Goal: Task Accomplishment & Management: Use online tool/utility

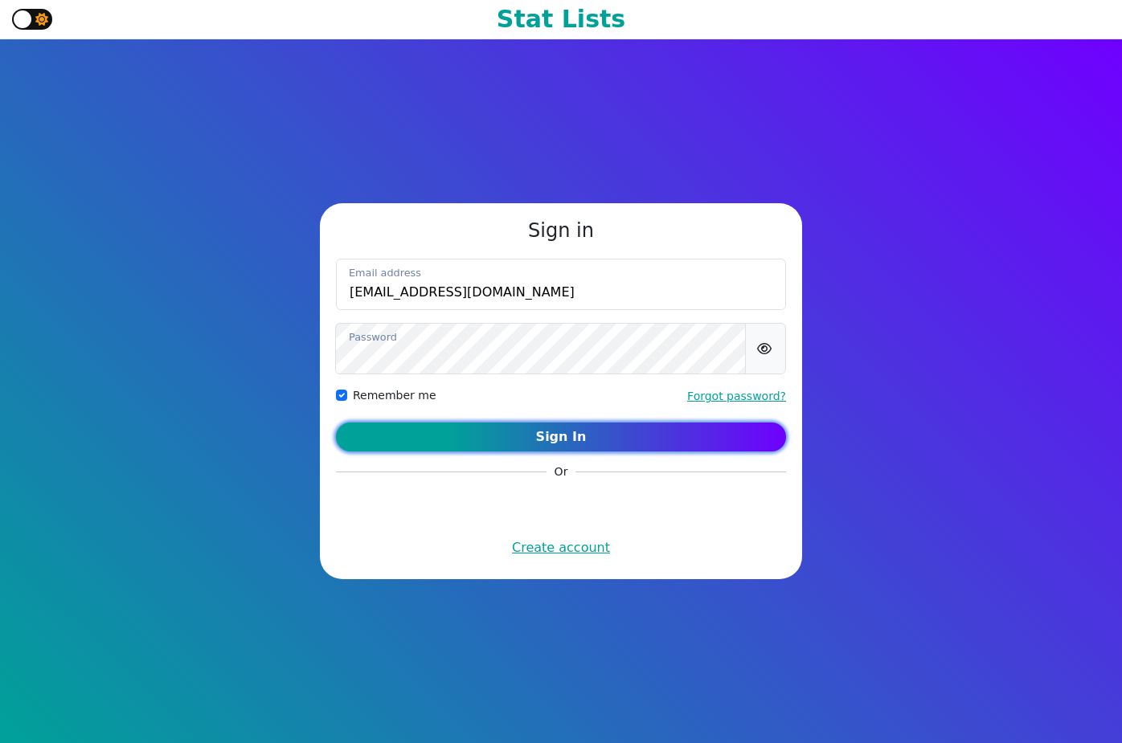
click at [591, 443] on button "Sign In" at bounding box center [561, 437] width 450 height 29
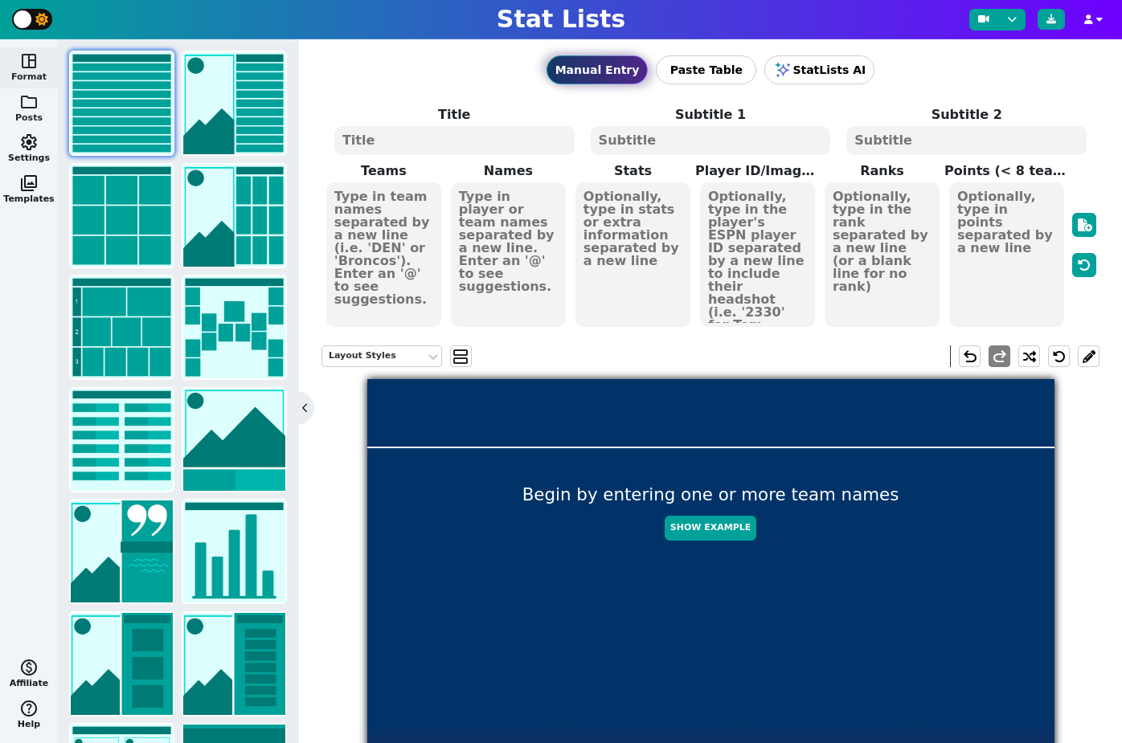
click at [34, 110] on button "folder Posts" at bounding box center [29, 108] width 58 height 41
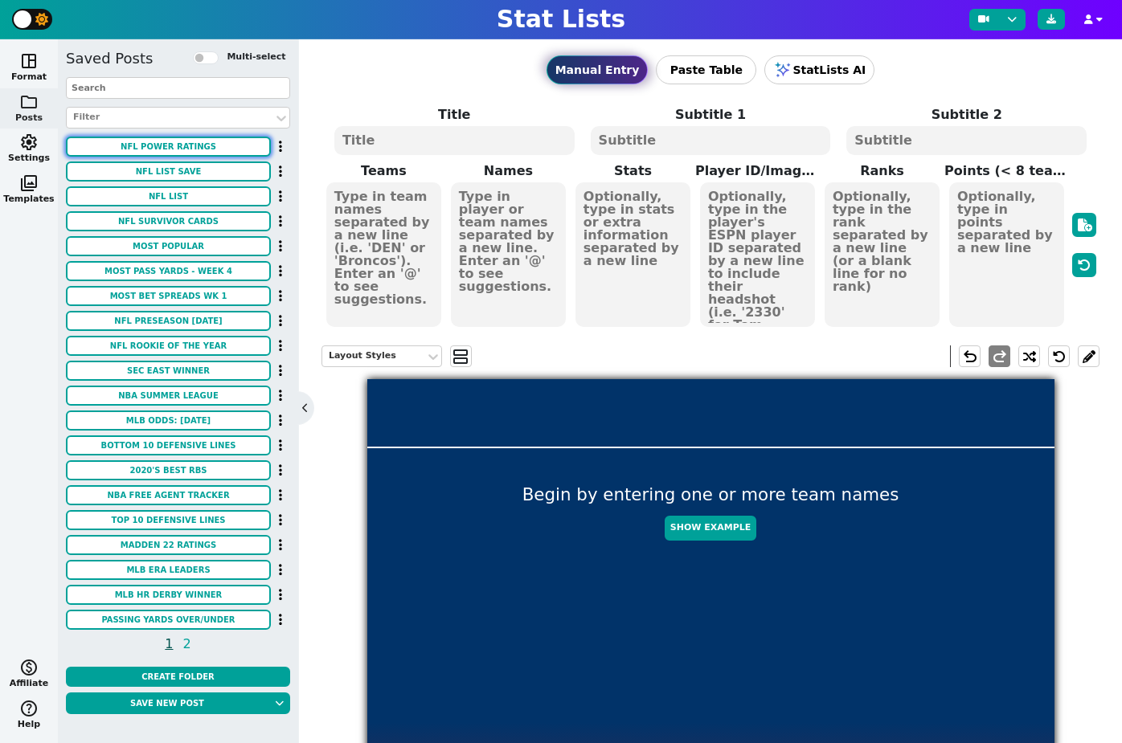
click at [164, 145] on button "NFL POWER RATINGS" at bounding box center [168, 147] width 205 height 20
type textarea "NFL POWER RATINGS"
type textarea "ADJUSTED - WEEK 6"
type textarea "GB DET BUF KC PHI LAR IND DEN HOU WAS SEA LAC TB SF JAC MIN NE ATL PIT DAL ARI …"
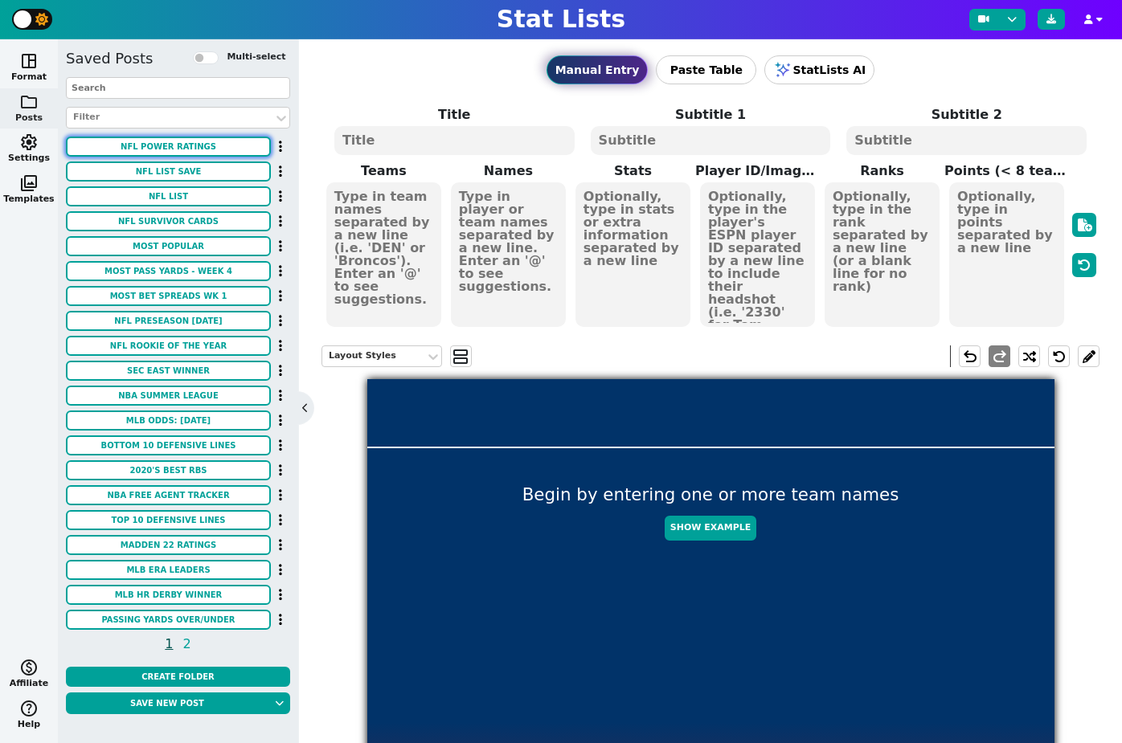
type textarea "5.6 5.4 5.1 4.9 4.5 3.8 3.5 2.9 2.5 2.4 2.0 1.8 1.6 1.0 0.8 0.1 -0.2 -0.8 -0.8 …"
type textarea "1 2 3 4 5 6 7 8 9 10 11 12 13 14 15 16 17 18 19 20 21 22 23 24 25 26 27 28 29 3…"
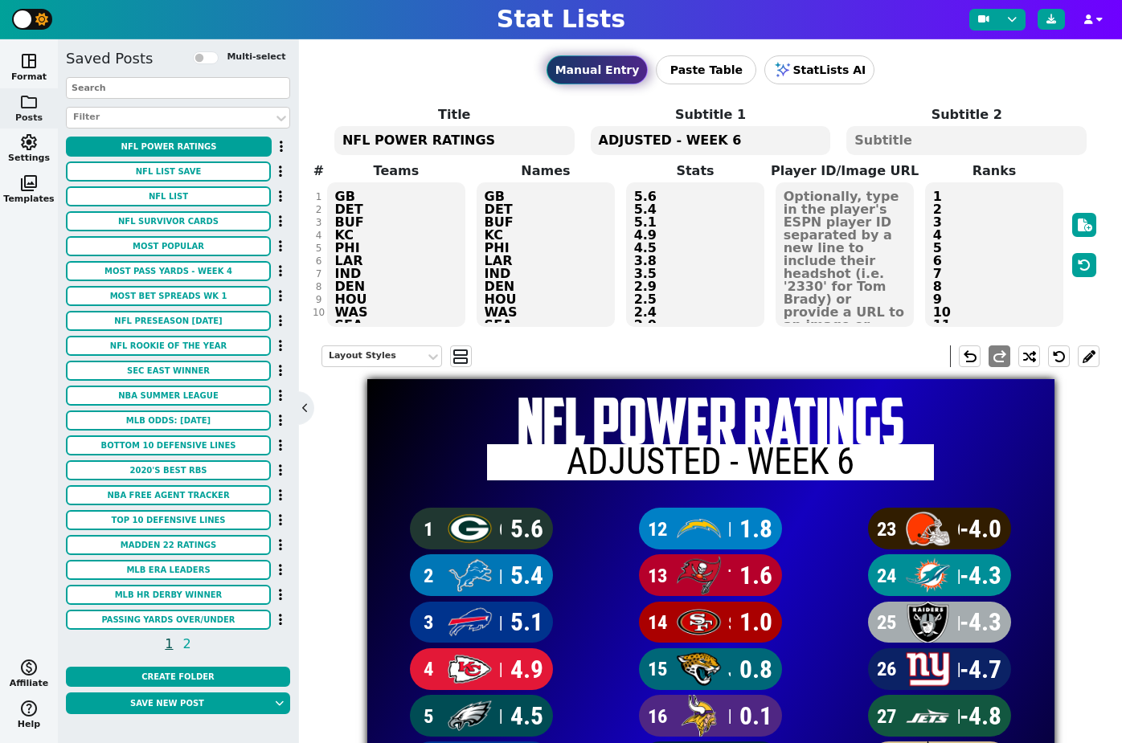
click at [504, 257] on textarea "GB DET BUF KC PHI LAR IND DEN HOU WAS SEA LAC TB SF JAC MIN NE ATL PIT DAL ARI …" at bounding box center [545, 254] width 139 height 145
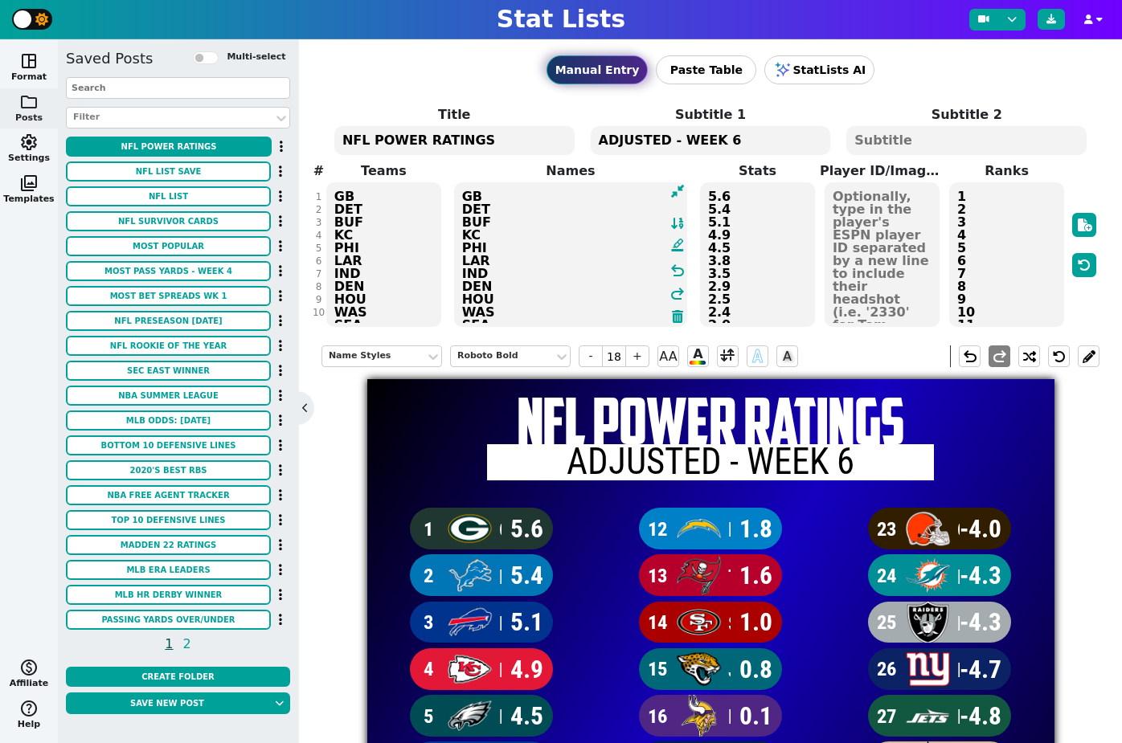
click at [750, 230] on textarea "5.6 5.4 5.1 4.9 4.5 3.8 3.5 2.9 2.5 2.4 2.0 1.8 1.6 1.0 0.8 0.1 -0.2 -0.8 -0.8 …" at bounding box center [757, 254] width 115 height 145
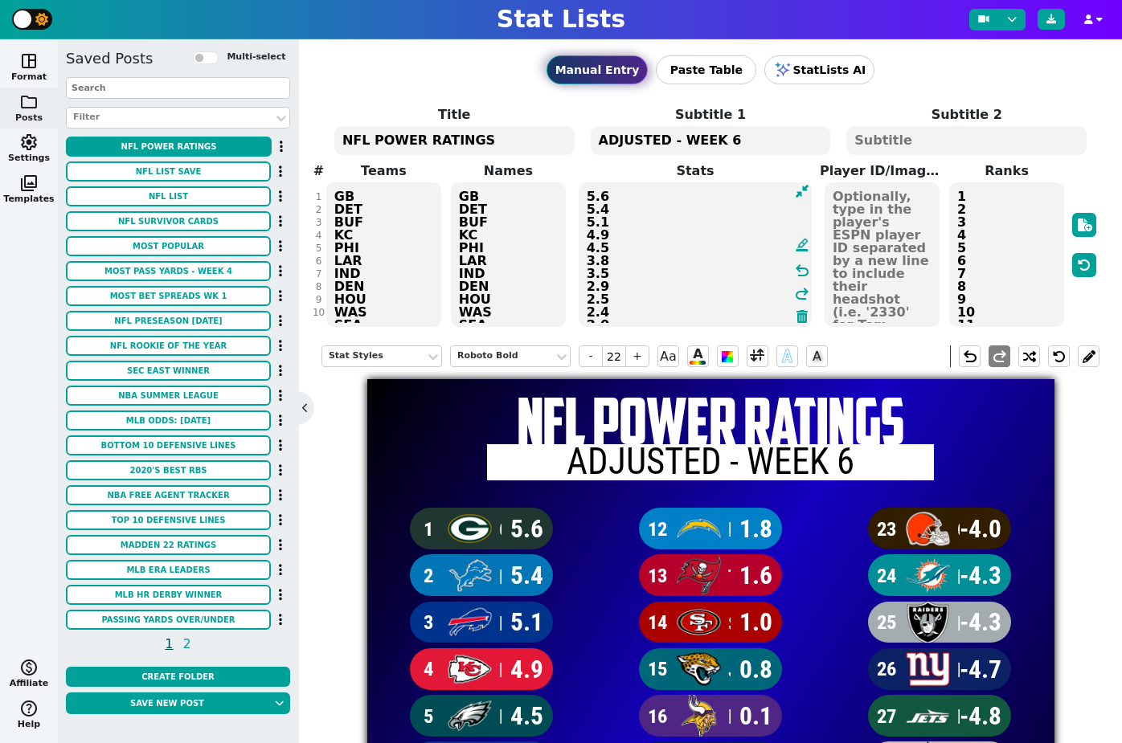
click at [710, 229] on textarea "5.6 5.4 5.1 4.9 4.5 3.8 3.5 2.9 2.5 2.4 2.0 1.8 1.6 1.0 0.8 0.1 -0.2 -0.8 -0.8 …" at bounding box center [696, 254] width 234 height 145
click at [588, 361] on span "-" at bounding box center [591, 356] width 24 height 22
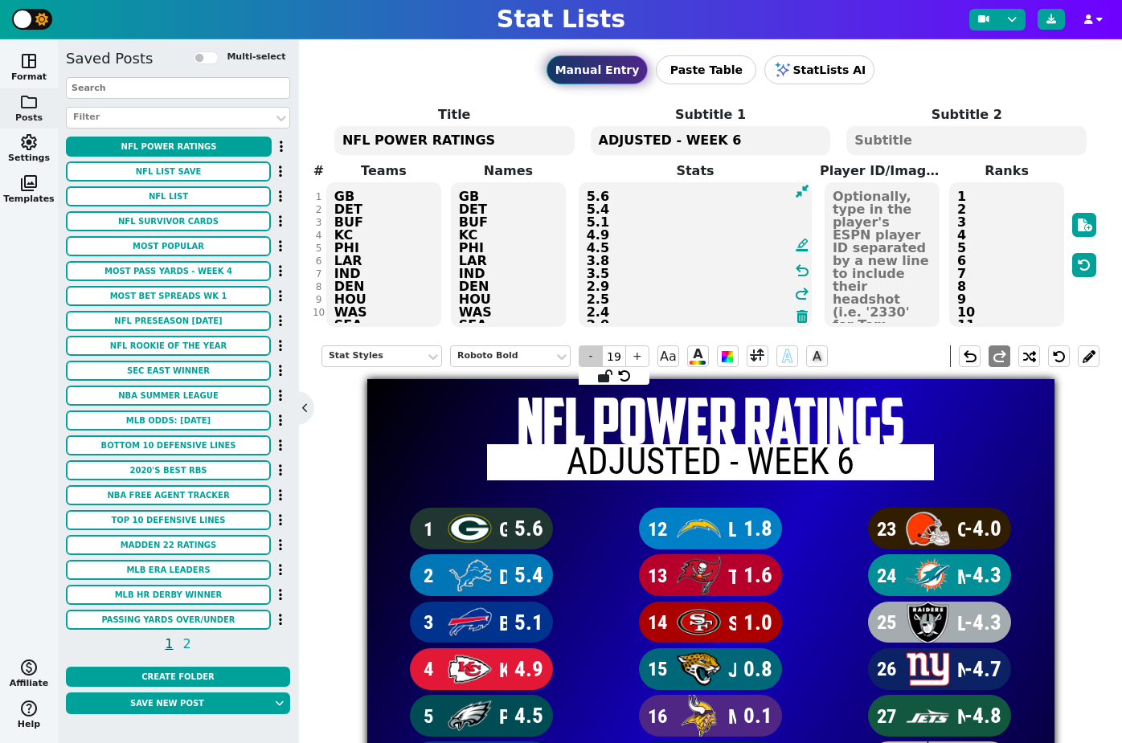
click at [588, 361] on span "-" at bounding box center [591, 356] width 24 height 22
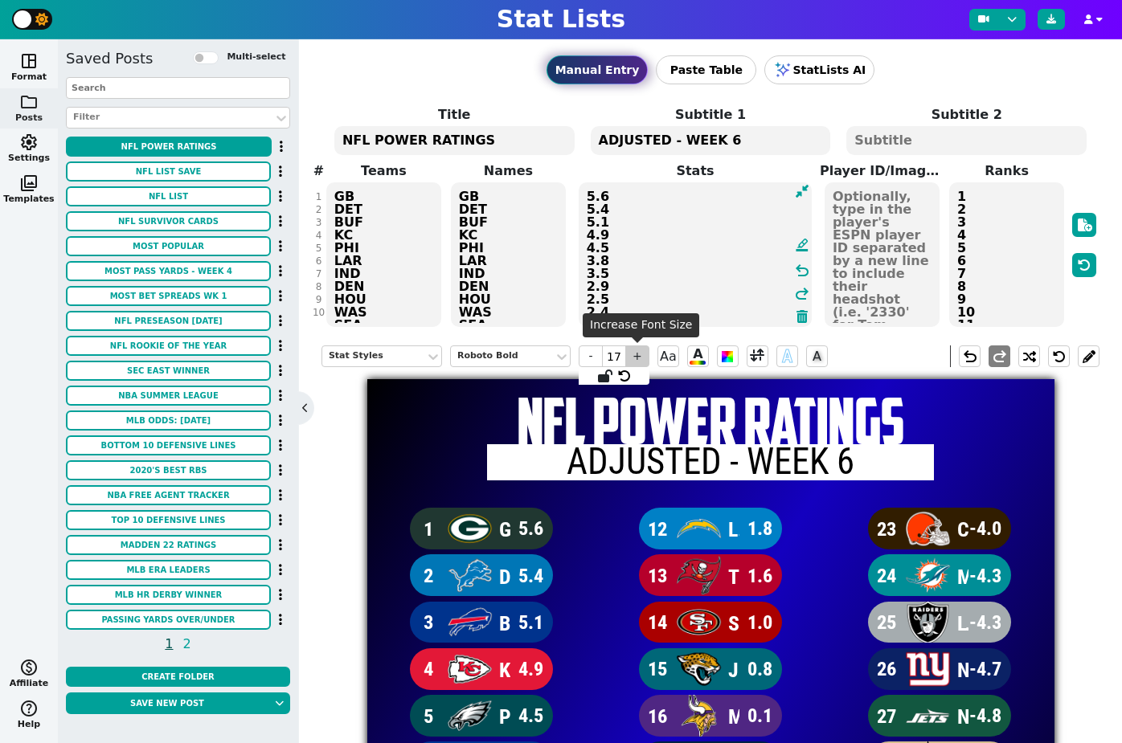
click at [639, 362] on span "+" at bounding box center [637, 356] width 24 height 22
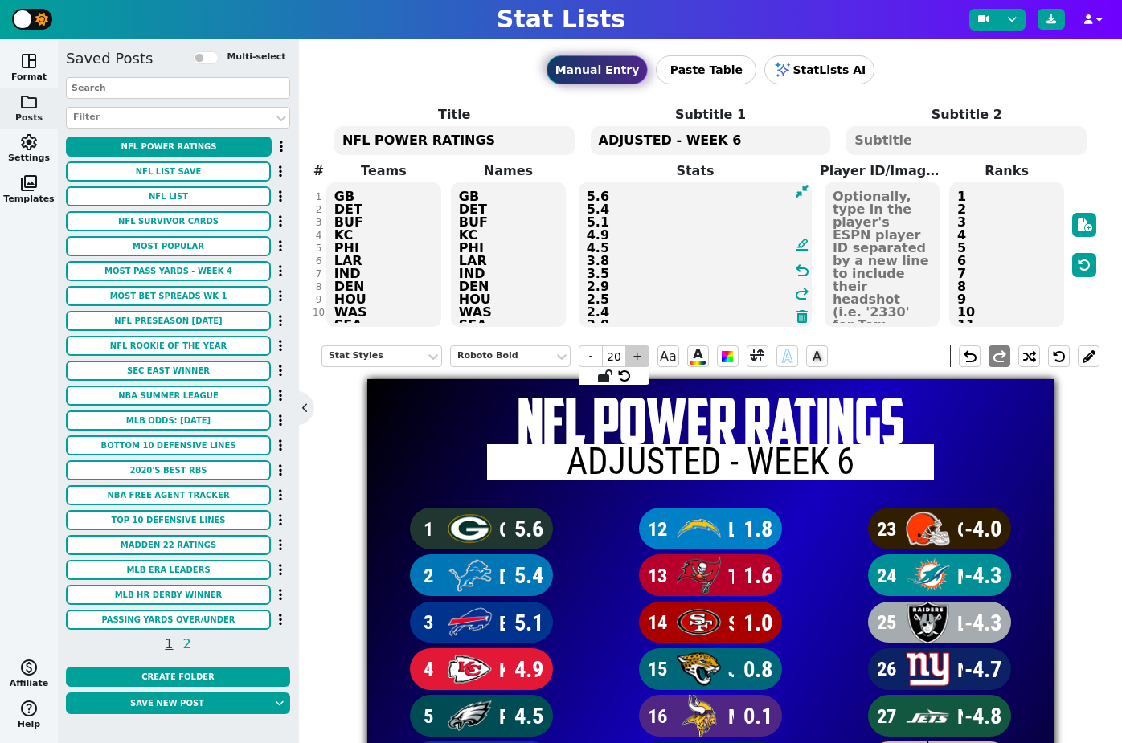
click at [639, 362] on span "+" at bounding box center [637, 356] width 24 height 22
type input "22"
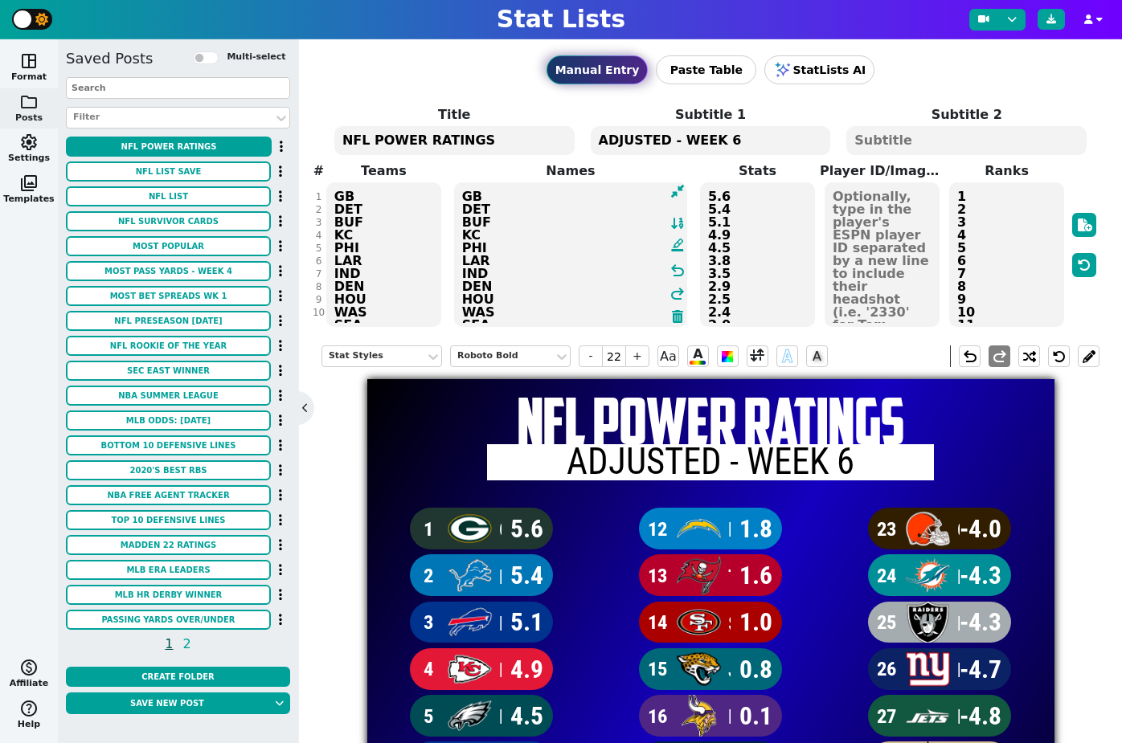
drag, startPoint x: 501, startPoint y: 314, endPoint x: 433, endPoint y: 157, distance: 170.6
click at [433, 157] on span "Title NFL POWER RATINGS Subtitle 1 ADJUSTED - WEEK 6 Subtitle 2 # 1 2 3 4 5 6 7…" at bounding box center [710, 216] width 778 height 223
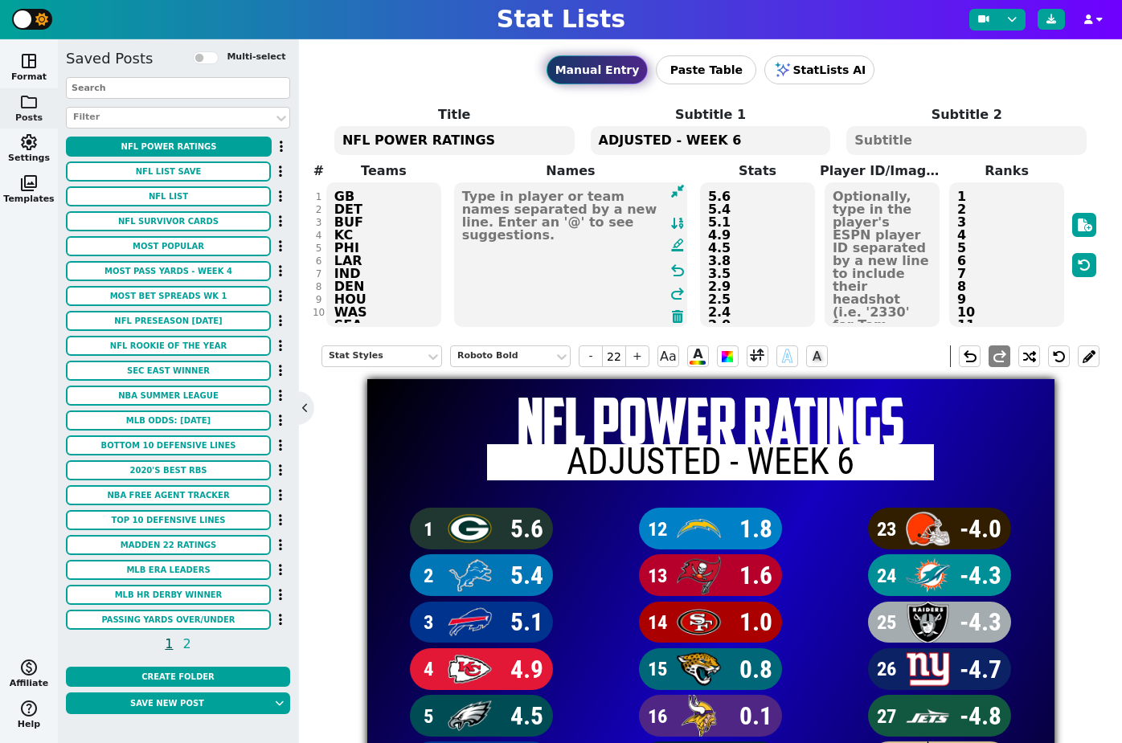
click at [492, 218] on textarea at bounding box center [571, 254] width 234 height 145
type input "18"
click at [733, 137] on textarea "ADJUSTED - WEEK 6" at bounding box center [711, 140] width 240 height 29
type input "14"
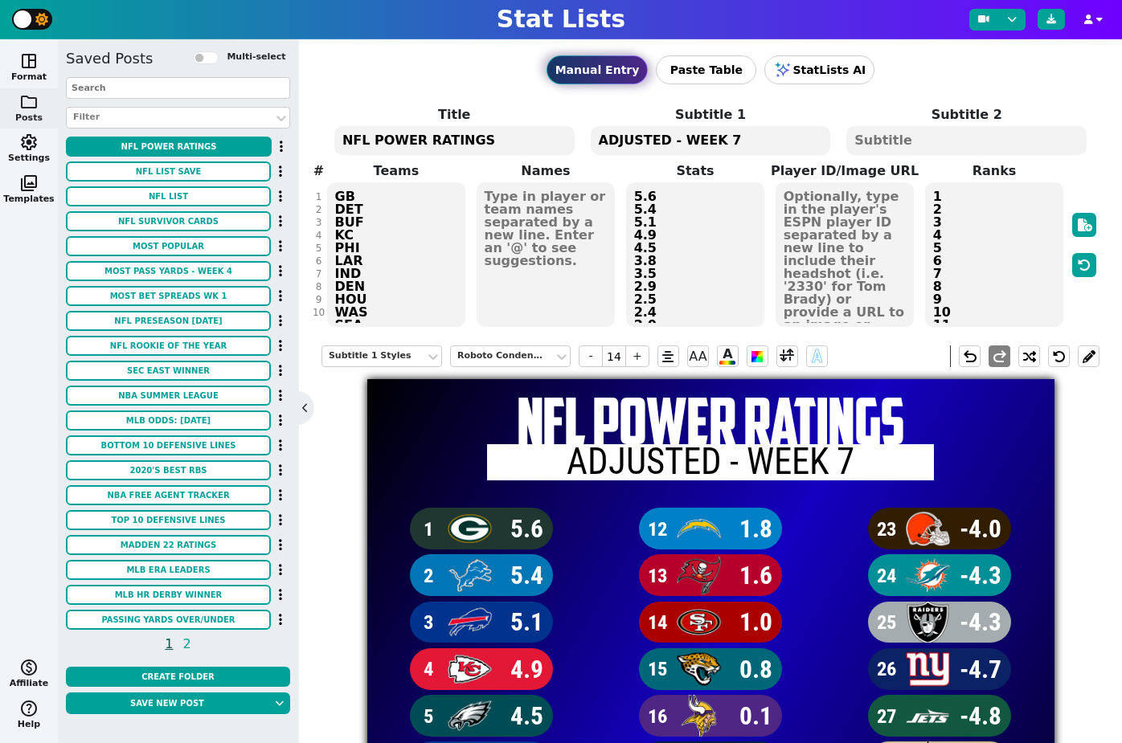
type textarea "ADJUSTED - WEEK 7"
click at [448, 67] on div "Manual Entry Paste Table StatLists AI" at bounding box center [710, 69] width 778 height 61
click at [362, 281] on textarea "GB DET BUF KC PHI LAR IND DEN HOU WAS SEA LAC TB SF JAC MIN NE ATL PIT DAL ARI …" at bounding box center [396, 254] width 139 height 145
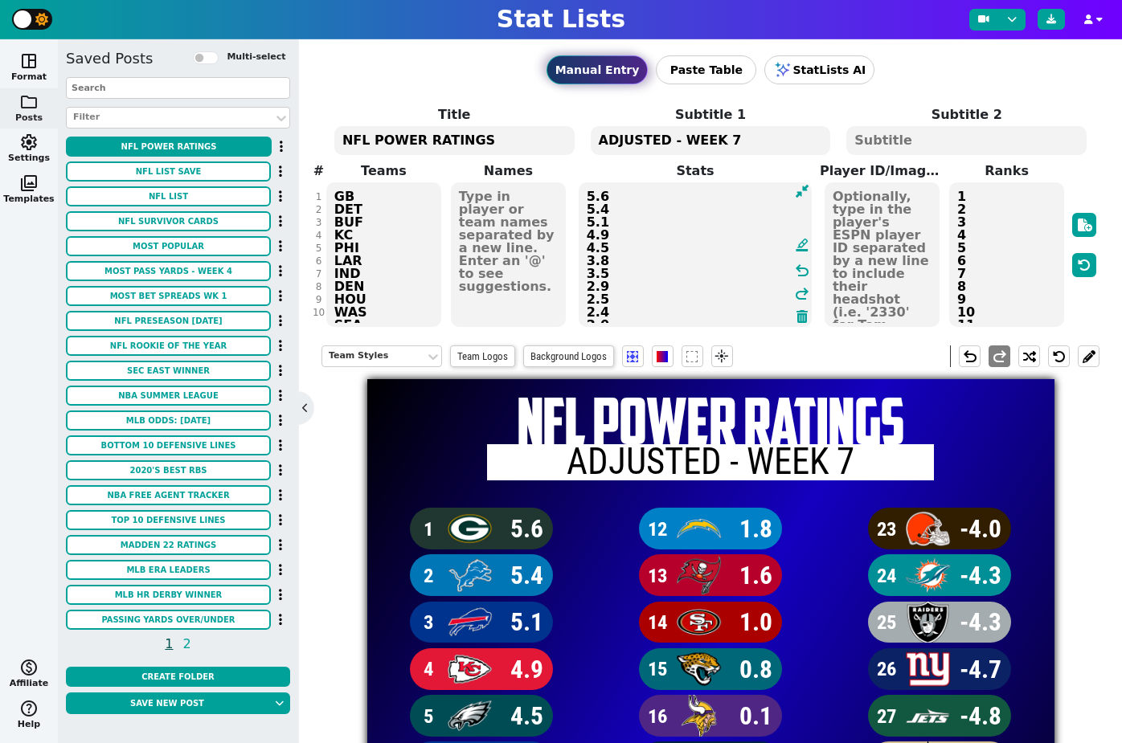
click at [739, 230] on textarea "5.6 5.4 5.1 4.9 4.5 3.8 3.5 2.9 2.5 2.4 2.0 1.8 1.6 1.0 0.8 0.1 -0.2 -0.8 -0.8 …" at bounding box center [696, 254] width 234 height 145
click at [372, 265] on textarea "GB DET BUF KC PHI LAR IND DEN HOU WAS SEA LAC TB SF JAC MIN NE ATL PIT DAL ARI …" at bounding box center [383, 254] width 115 height 145
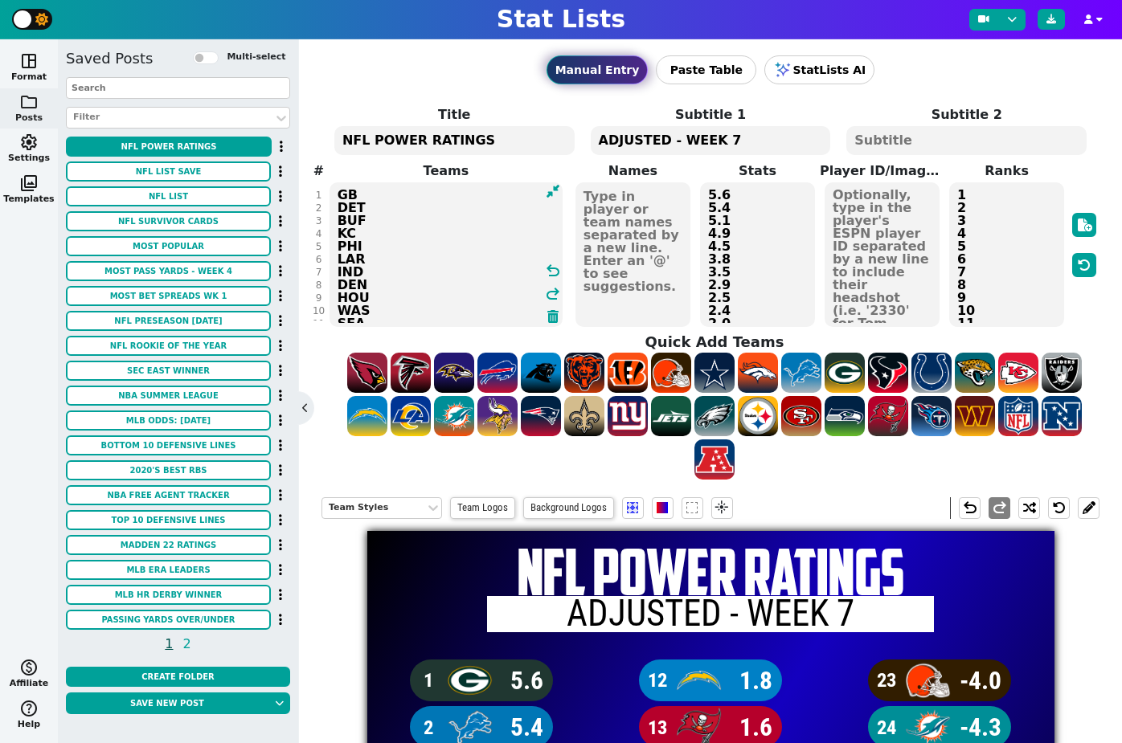
paste textarea "KC GB DET BUF LAR PHI BAL IND SEA WAS DEN HOU TB LAC SF MIN PIT JAC NE ATL DAL …"
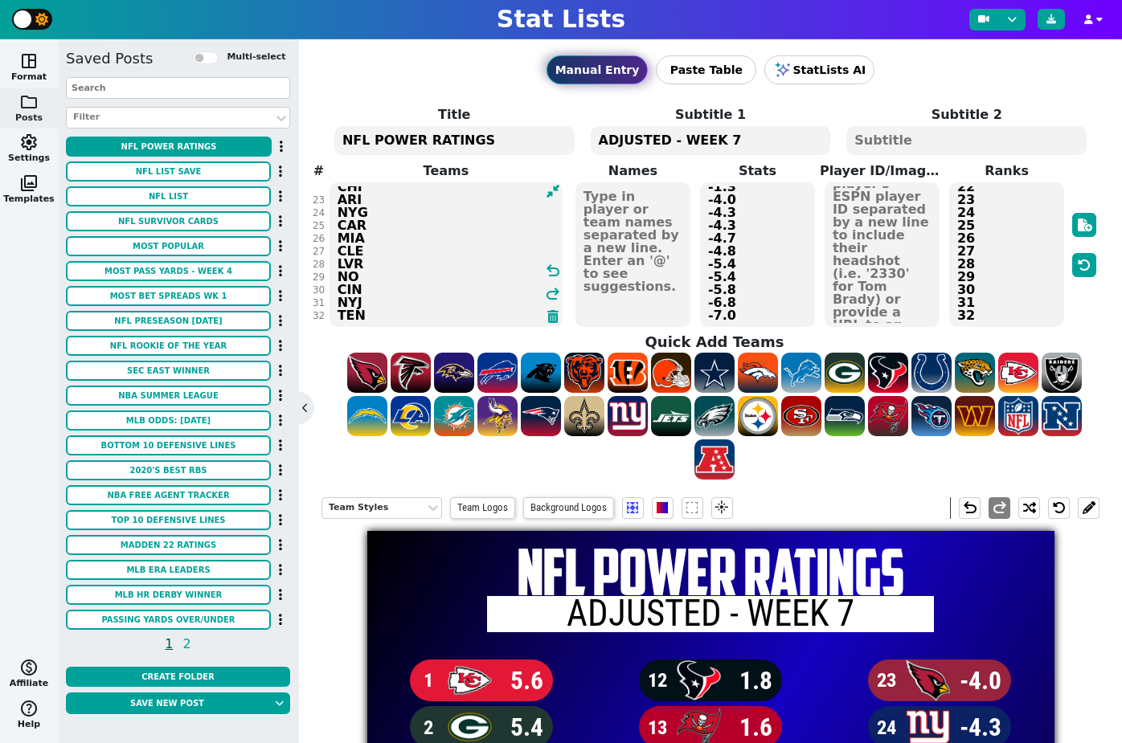
scroll to position [281, 0]
type textarea "KC GB DET BUF LAR PHI [MEDICAL_DATA] IND SEA WAS DEN HOU TB LAC SF MIN PIT JAC …"
click at [743, 252] on textarea "5.6 5.4 5.1 4.9 4.5 3.8 3.5 2.9 2.5 2.4 2.0 1.8 1.6 1.0 0.8 0.1 -0.2 -0.8 -0.8 …" at bounding box center [757, 254] width 115 height 145
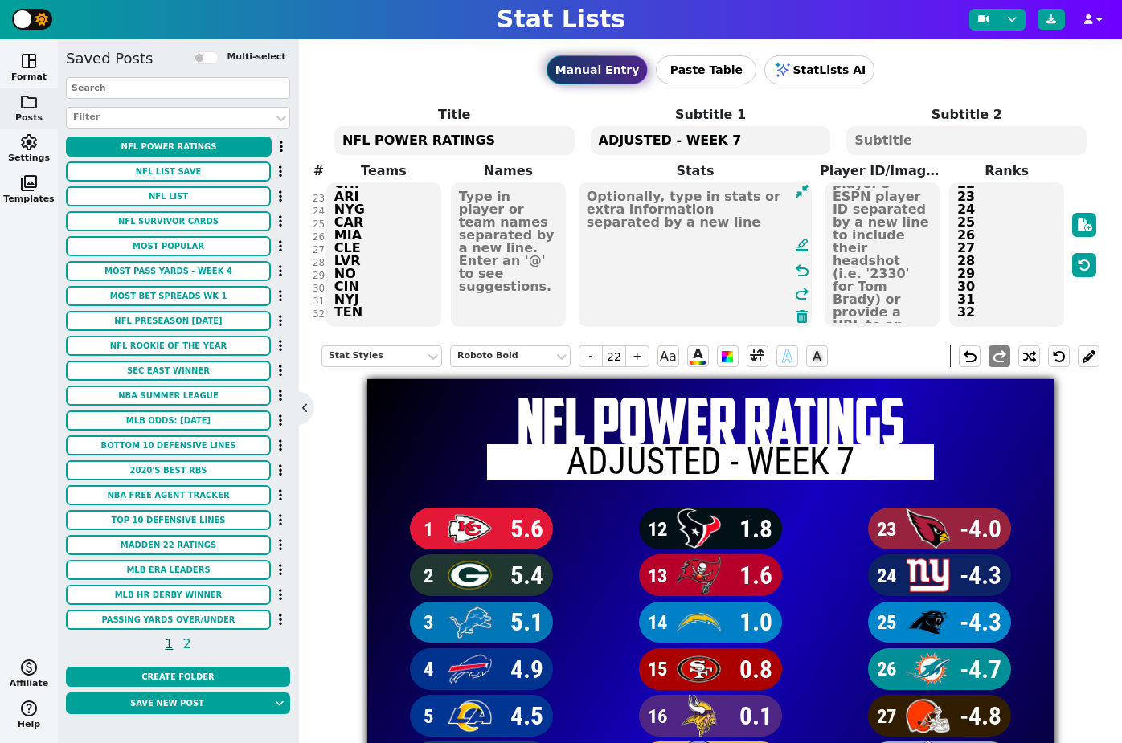
scroll to position [0, 0]
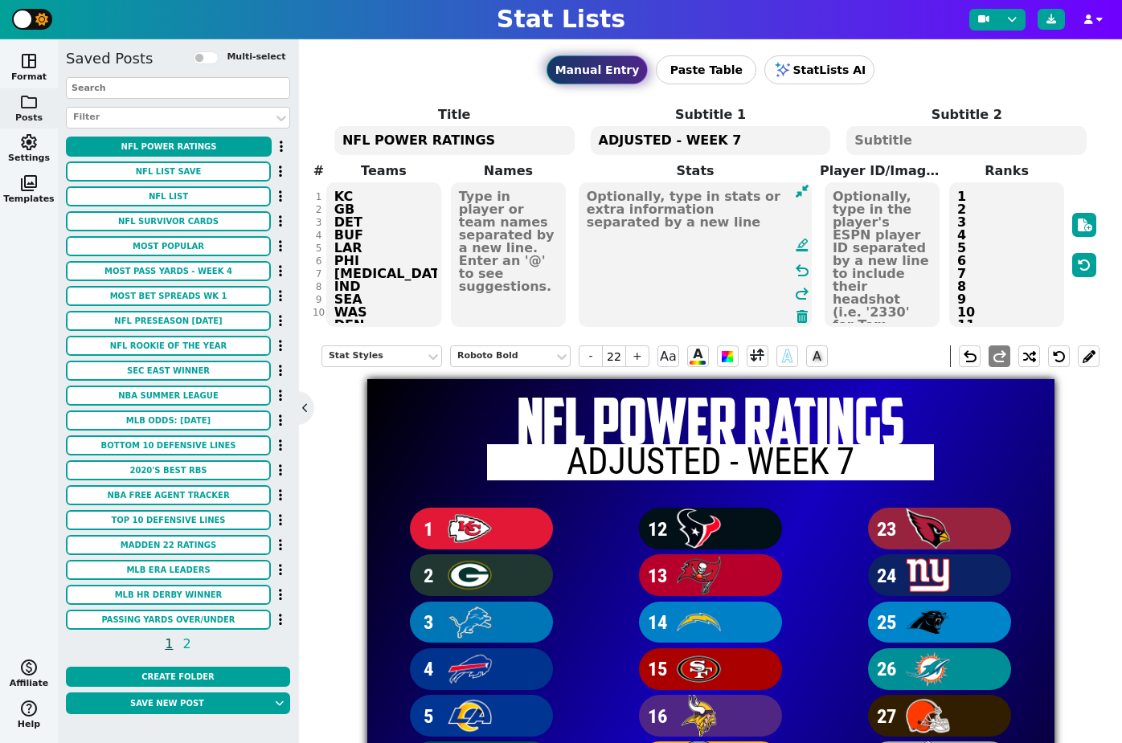
paste textarea "5.9 5.4 5.2 4.1 3.9 3.6 3.6 3.5 3.3 2.3 2.2 1.9 1.9 1.5 1.2 1.2 0.9 0.7 0.3 0.1…"
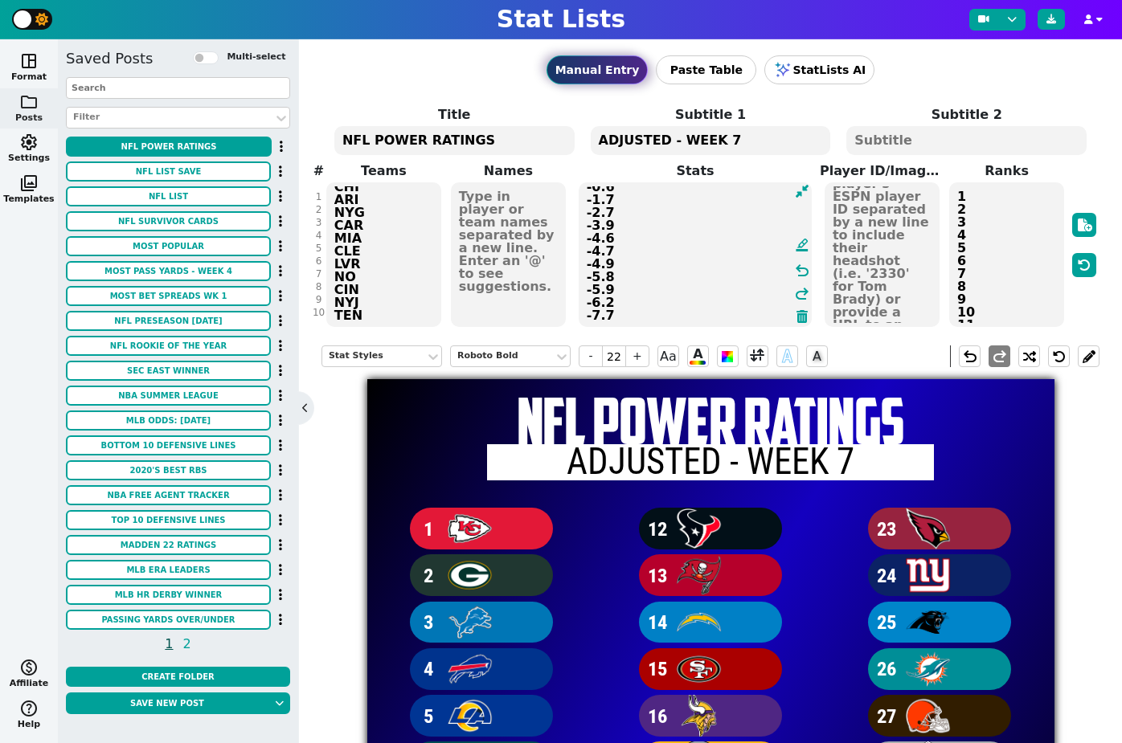
scroll to position [280, 0]
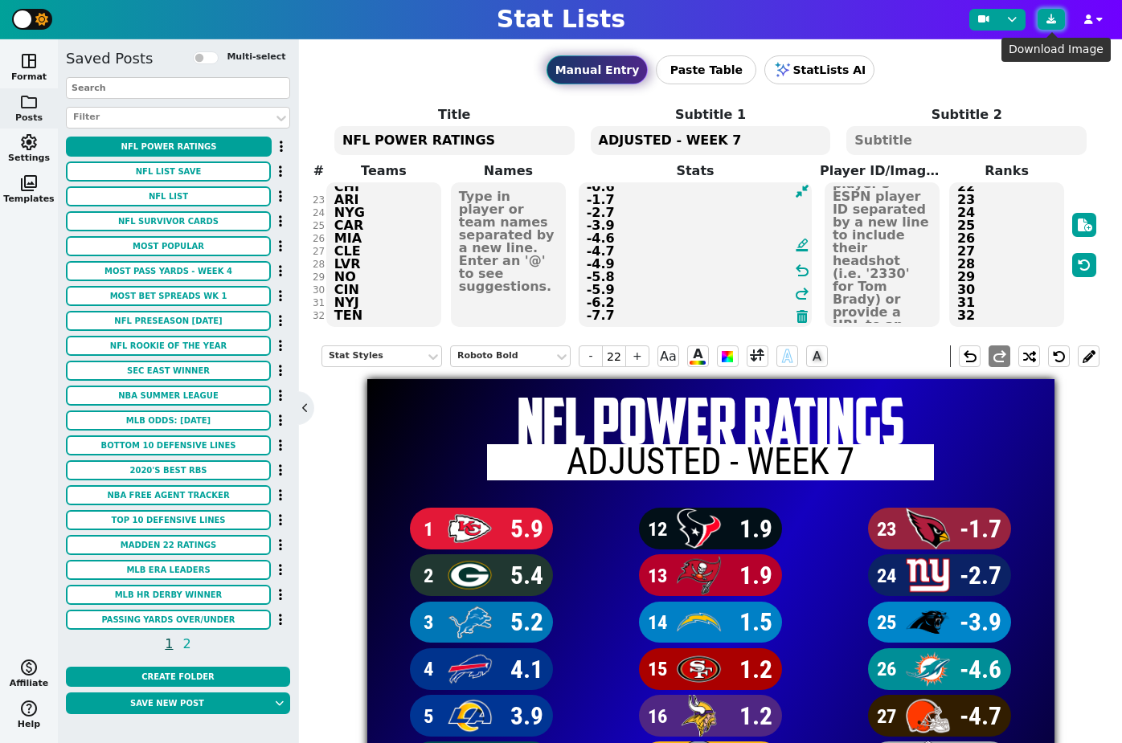
type textarea "5.9 5.4 5.2 4.1 3.9 3.6 3.6 3.5 3.3 2.3 2.2 1.9 1.9 1.5 1.2 1.2 0.9 0.7 0.3 0.1…"
click at [1053, 27] on button at bounding box center [1050, 19] width 27 height 21
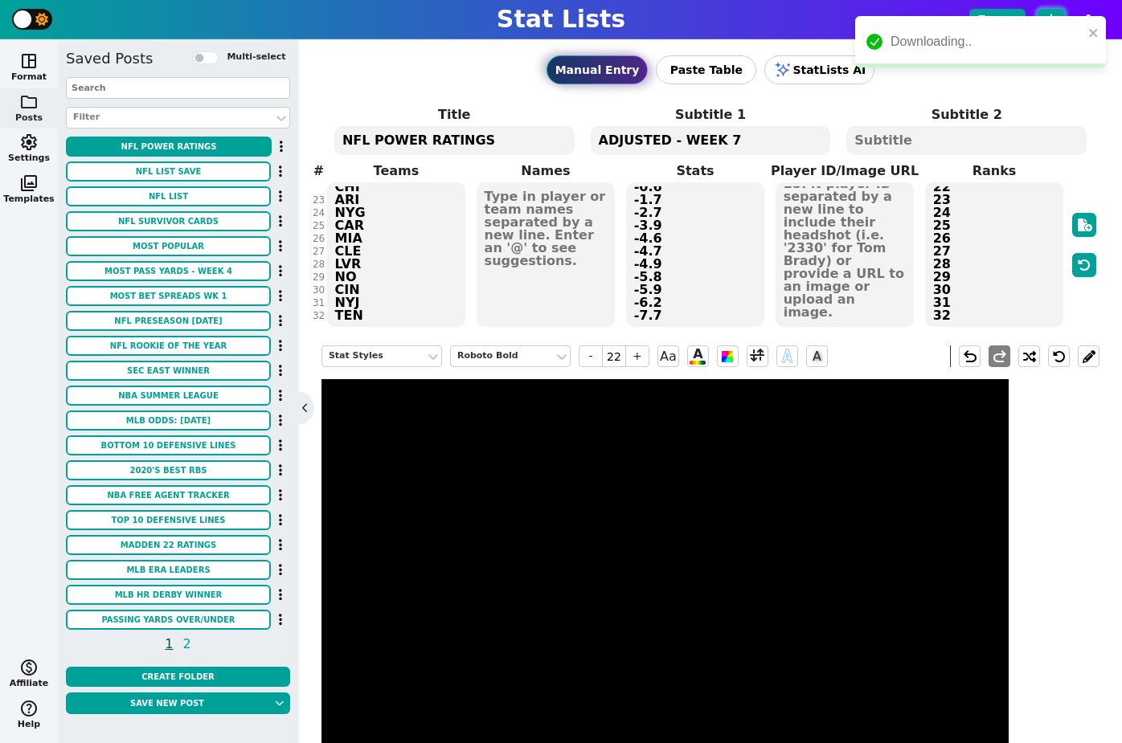
scroll to position [0, 0]
